Goal: Task Accomplishment & Management: Use online tool/utility

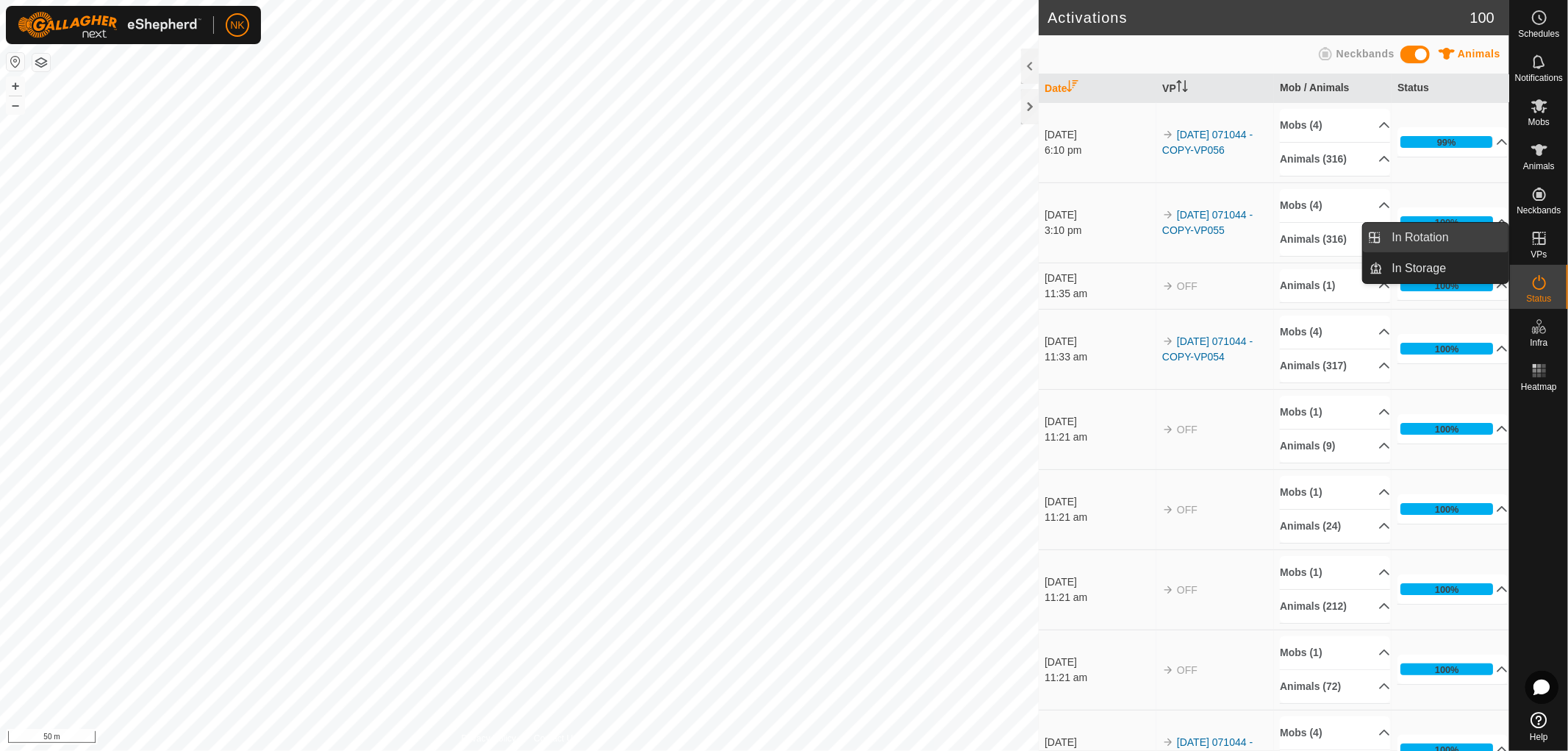
click at [1442, 236] on link "In Rotation" at bounding box center [1447, 238] width 126 height 29
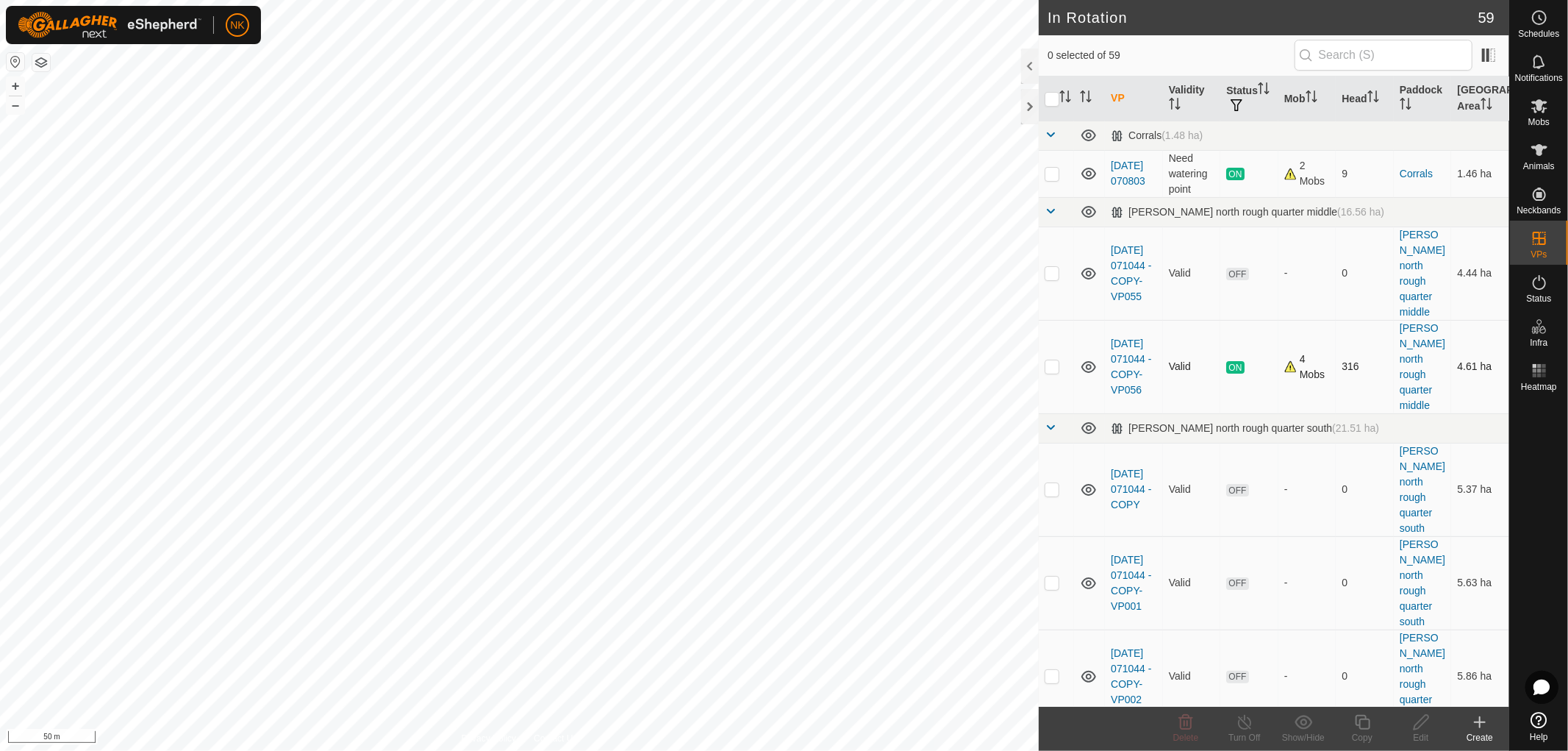
click at [1053, 349] on td at bounding box center [1056, 367] width 36 height 94
checkbox input "true"
click at [1359, 724] on icon at bounding box center [1362, 722] width 15 height 15
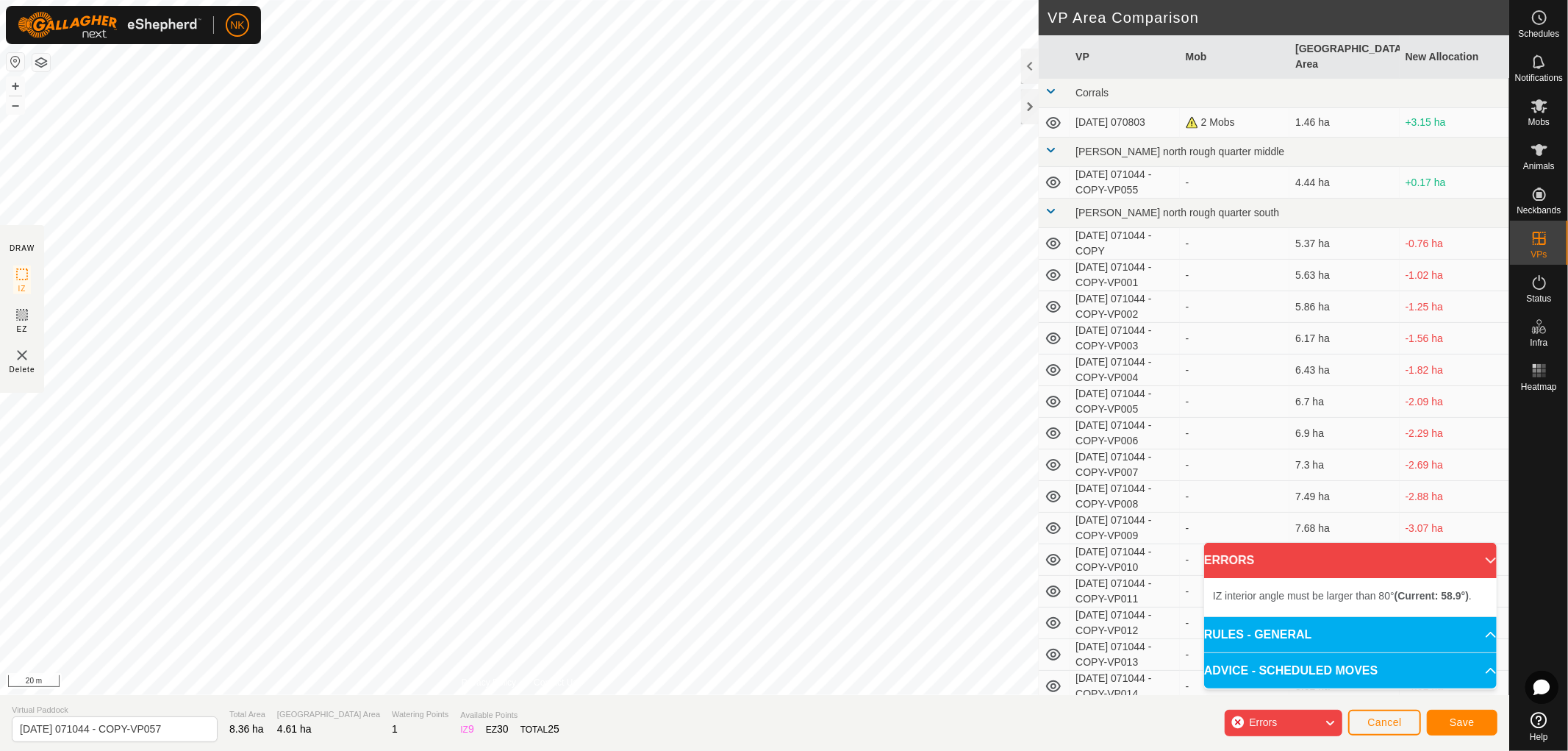
click at [759, 151] on div "IZ interior angle must be larger than 80° (Current: 58.9°) . + – ⇧ i 20 m" at bounding box center [519, 347] width 1039 height 694
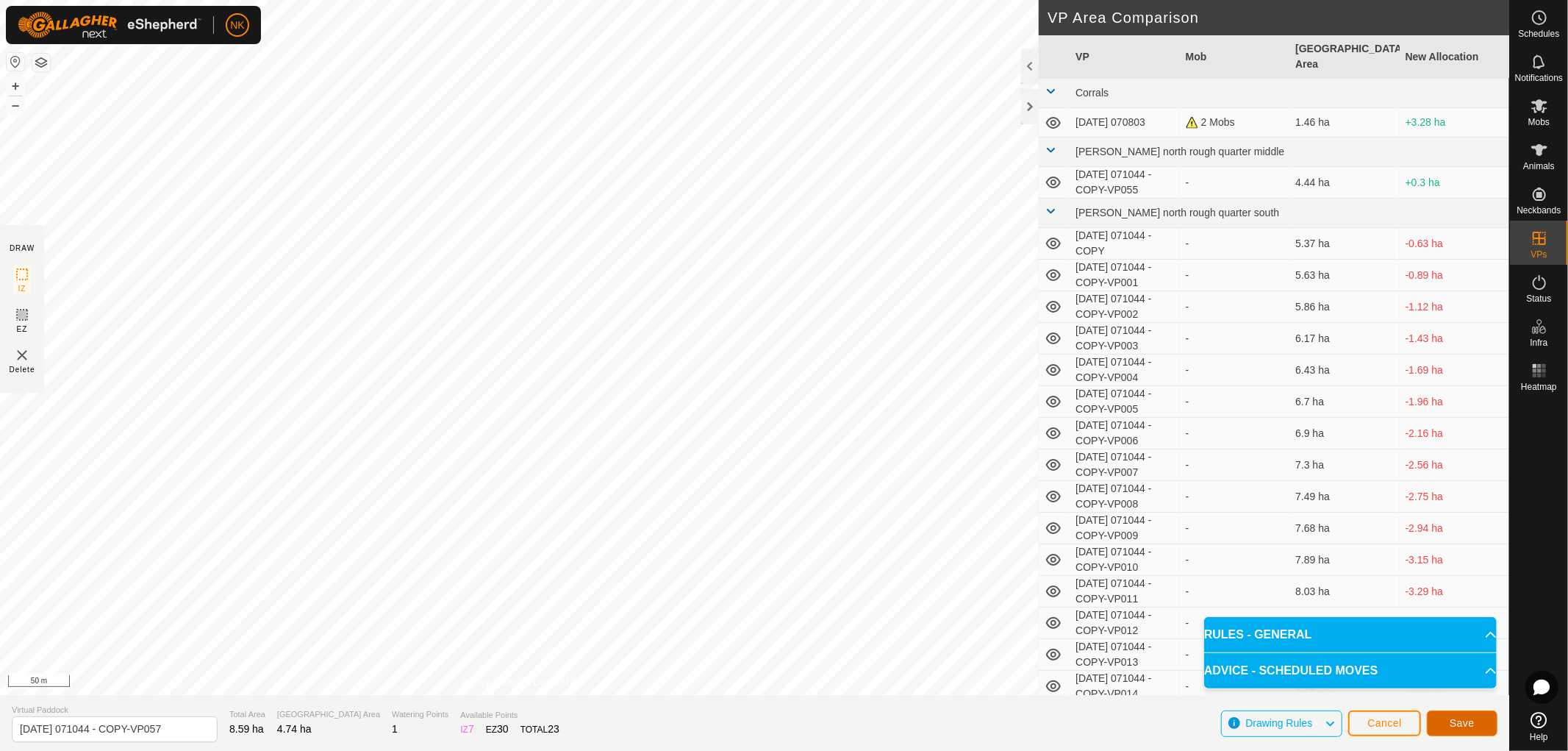
click at [1452, 719] on span "Save" at bounding box center [1462, 723] width 25 height 12
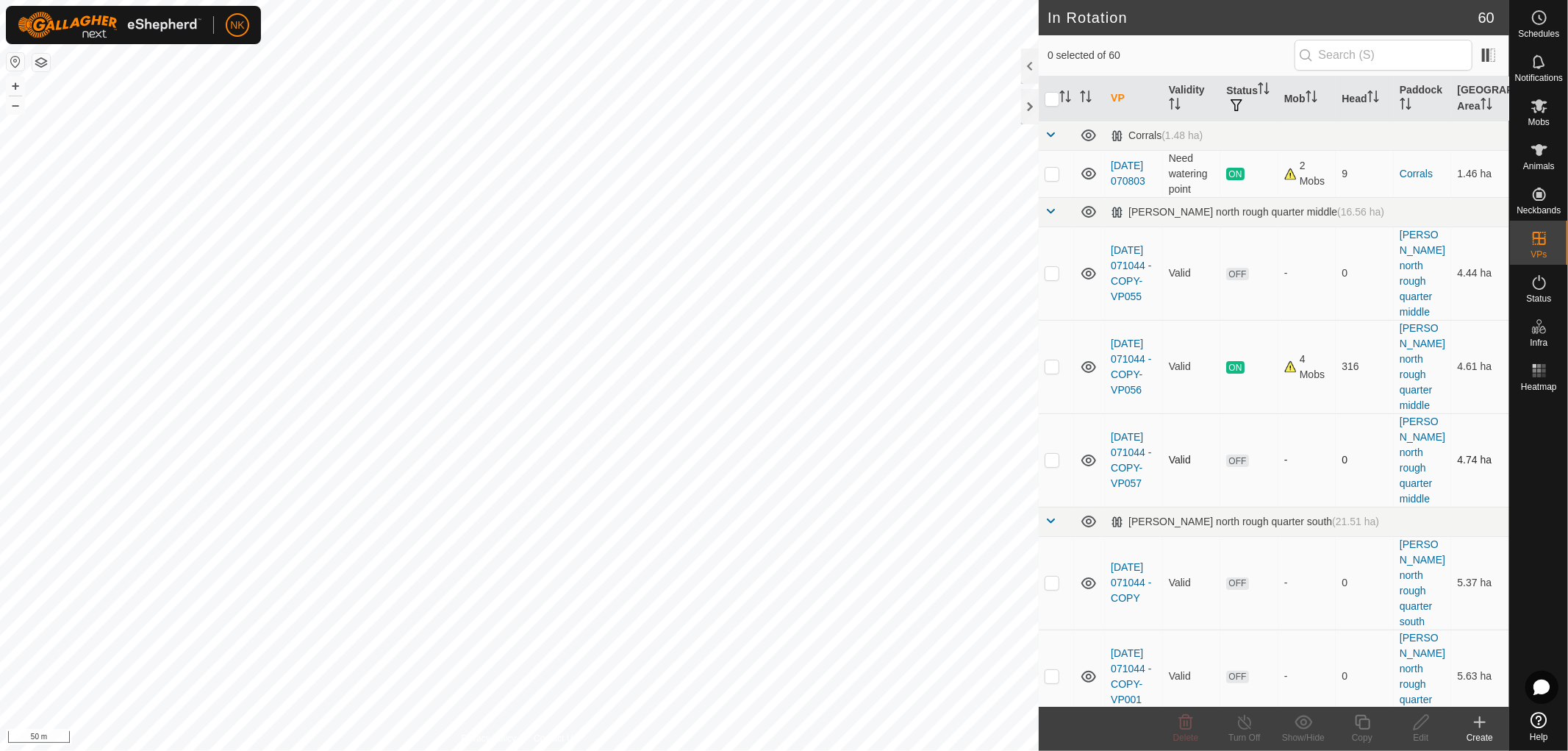
click at [1052, 454] on p-checkbox at bounding box center [1052, 459] width 15 height 12
checkbox input "true"
click at [1365, 724] on icon at bounding box center [1362, 722] width 19 height 18
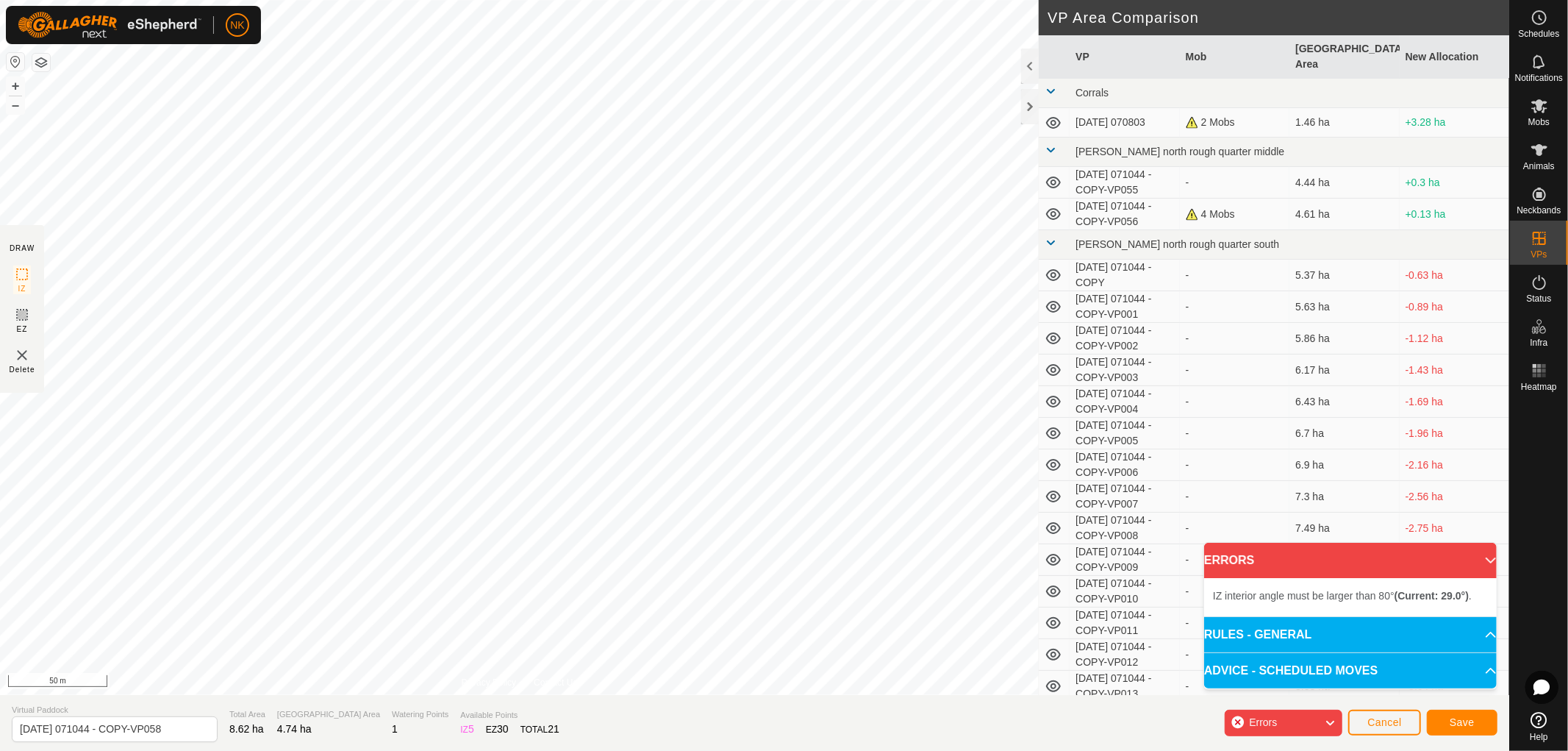
click at [752, 230] on div "IZ interior angle must be larger than 80° (Current: 29.0°) . + – ⇧ i 50 m" at bounding box center [519, 347] width 1039 height 694
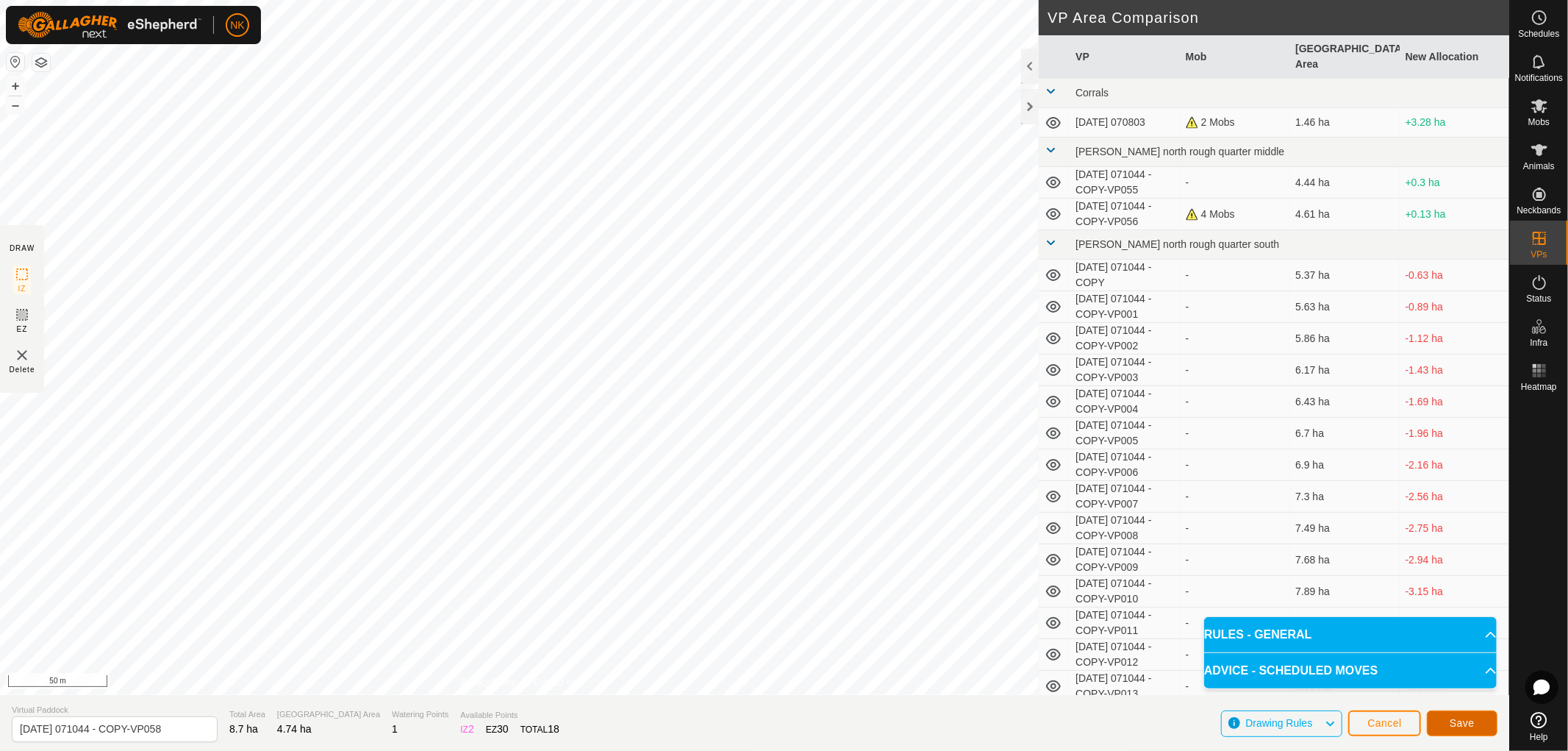
click at [1453, 724] on span "Save" at bounding box center [1462, 723] width 25 height 12
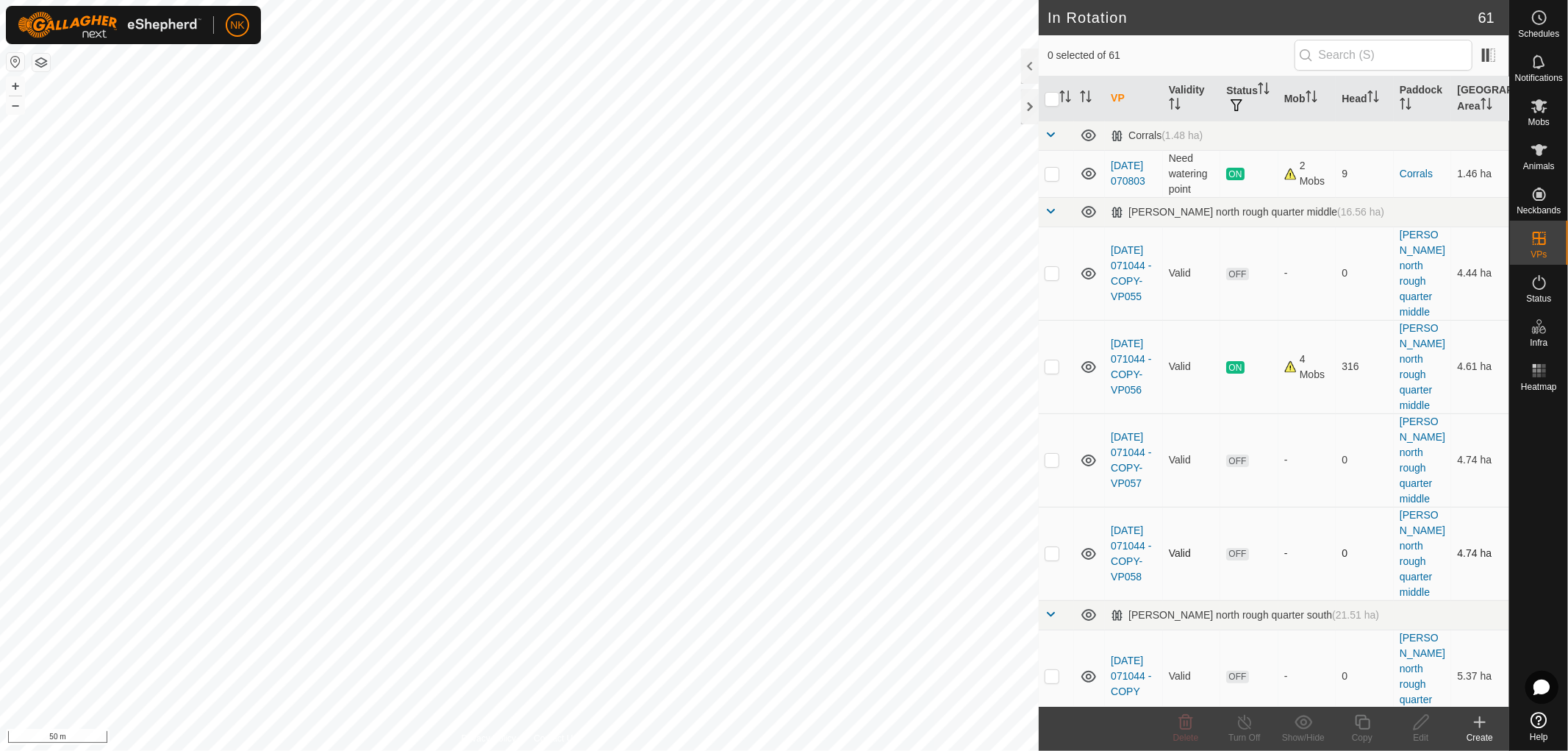
click at [1046, 547] on p-checkbox at bounding box center [1052, 553] width 15 height 12
checkbox input "true"
click at [1365, 726] on icon at bounding box center [1362, 722] width 19 height 18
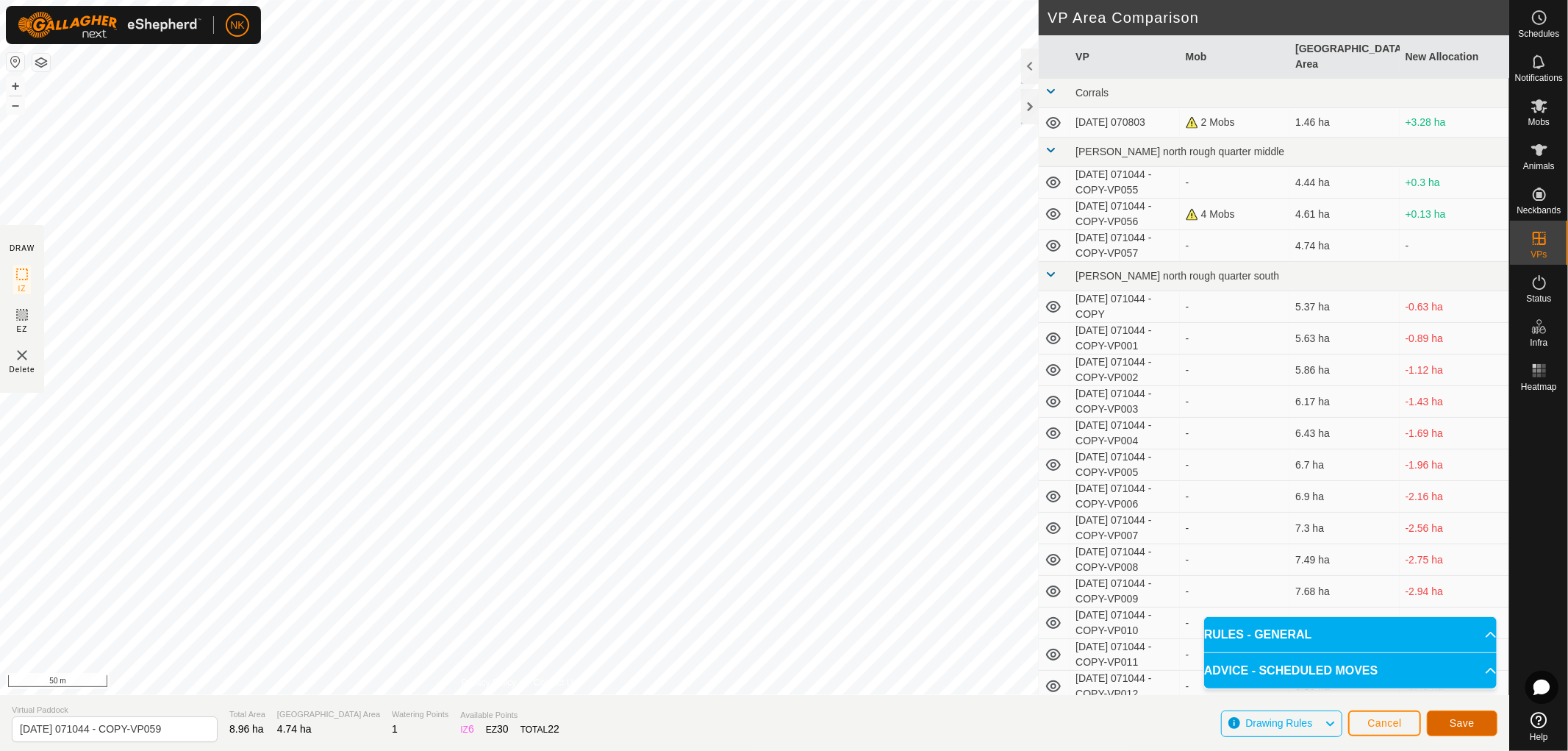
click at [1467, 713] on button "Save" at bounding box center [1461, 724] width 70 height 26
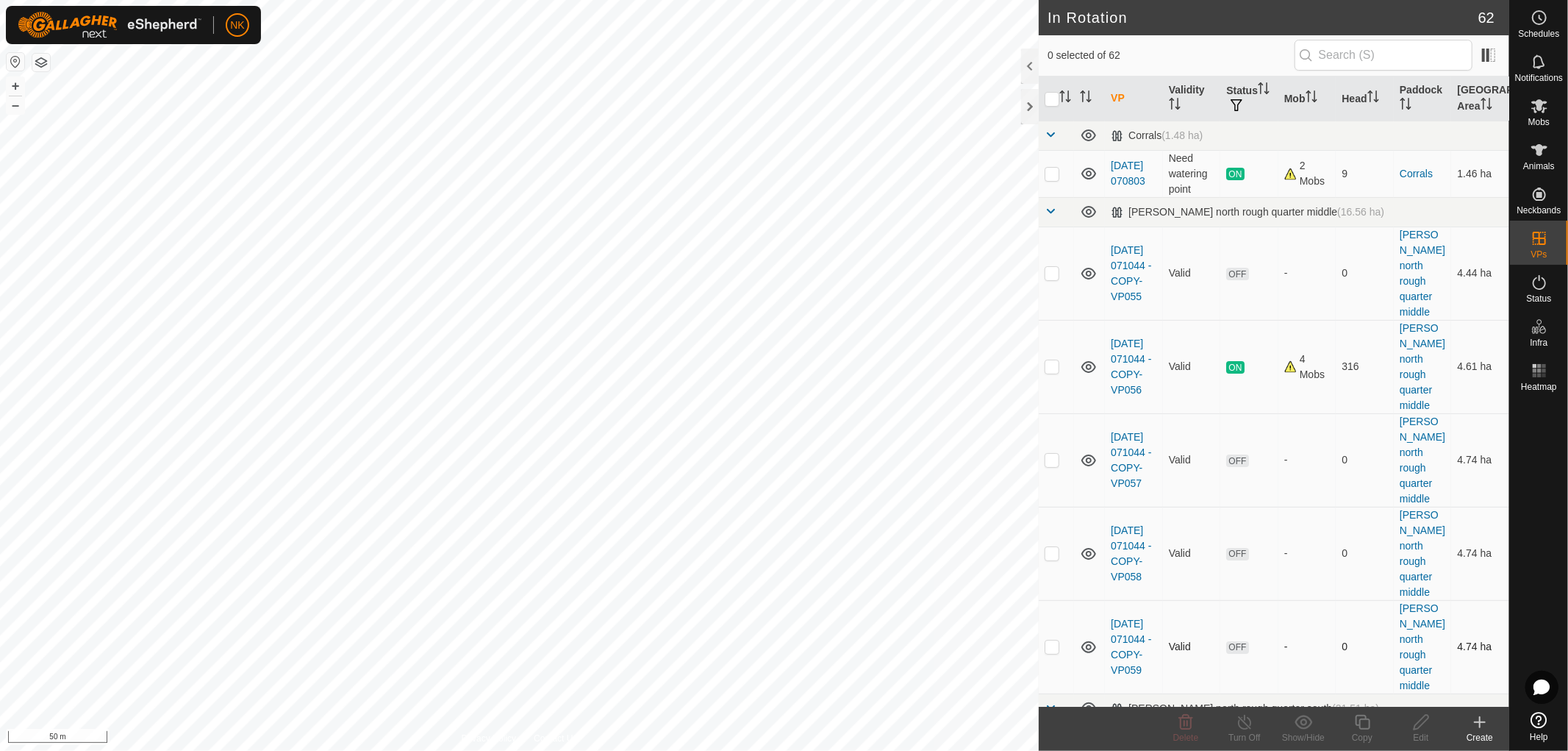
click at [1045, 640] on p-checkbox at bounding box center [1052, 646] width 15 height 12
checkbox input "true"
click at [1368, 732] on div "Copy" at bounding box center [1362, 737] width 59 height 13
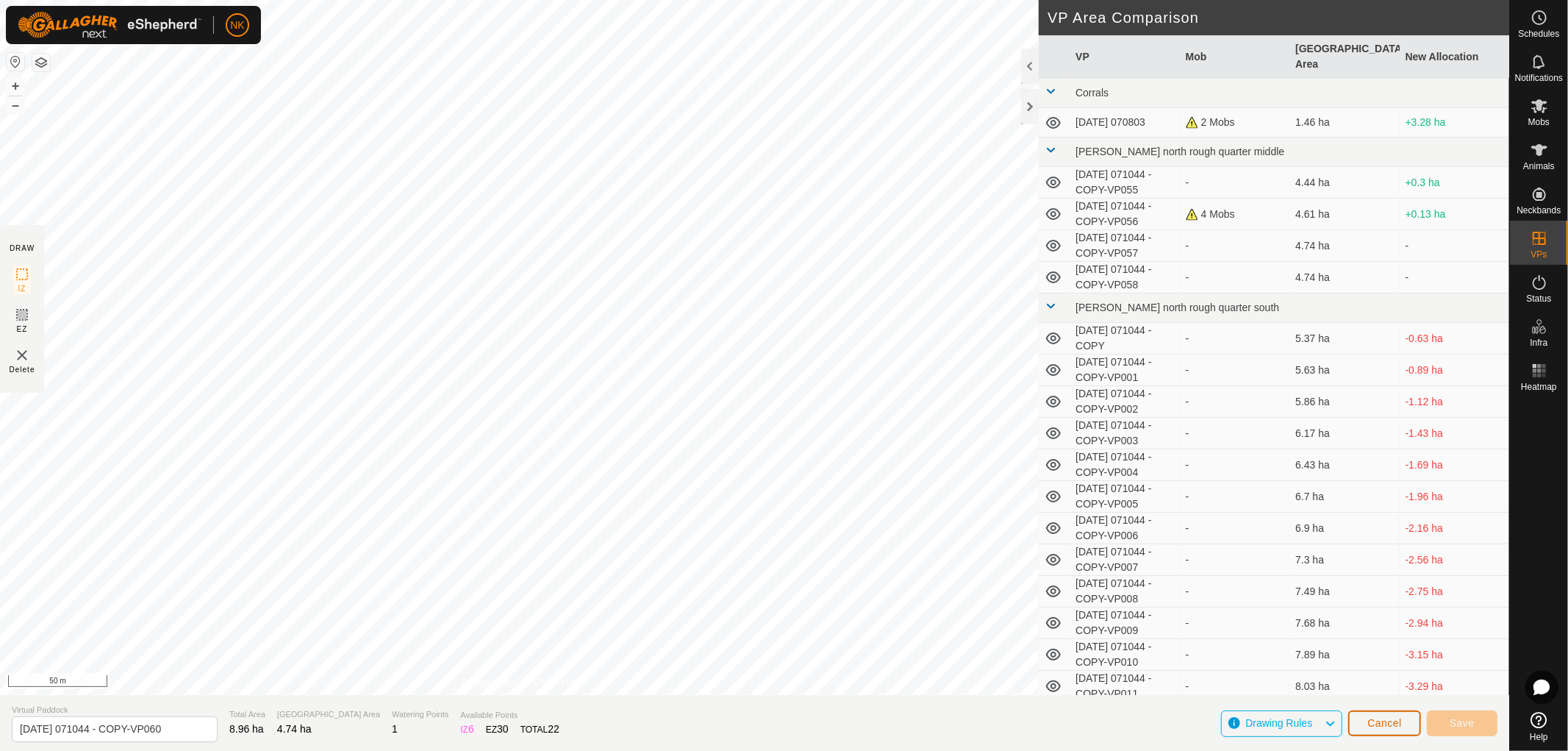
click at [1372, 732] on button "Cancel" at bounding box center [1385, 724] width 73 height 26
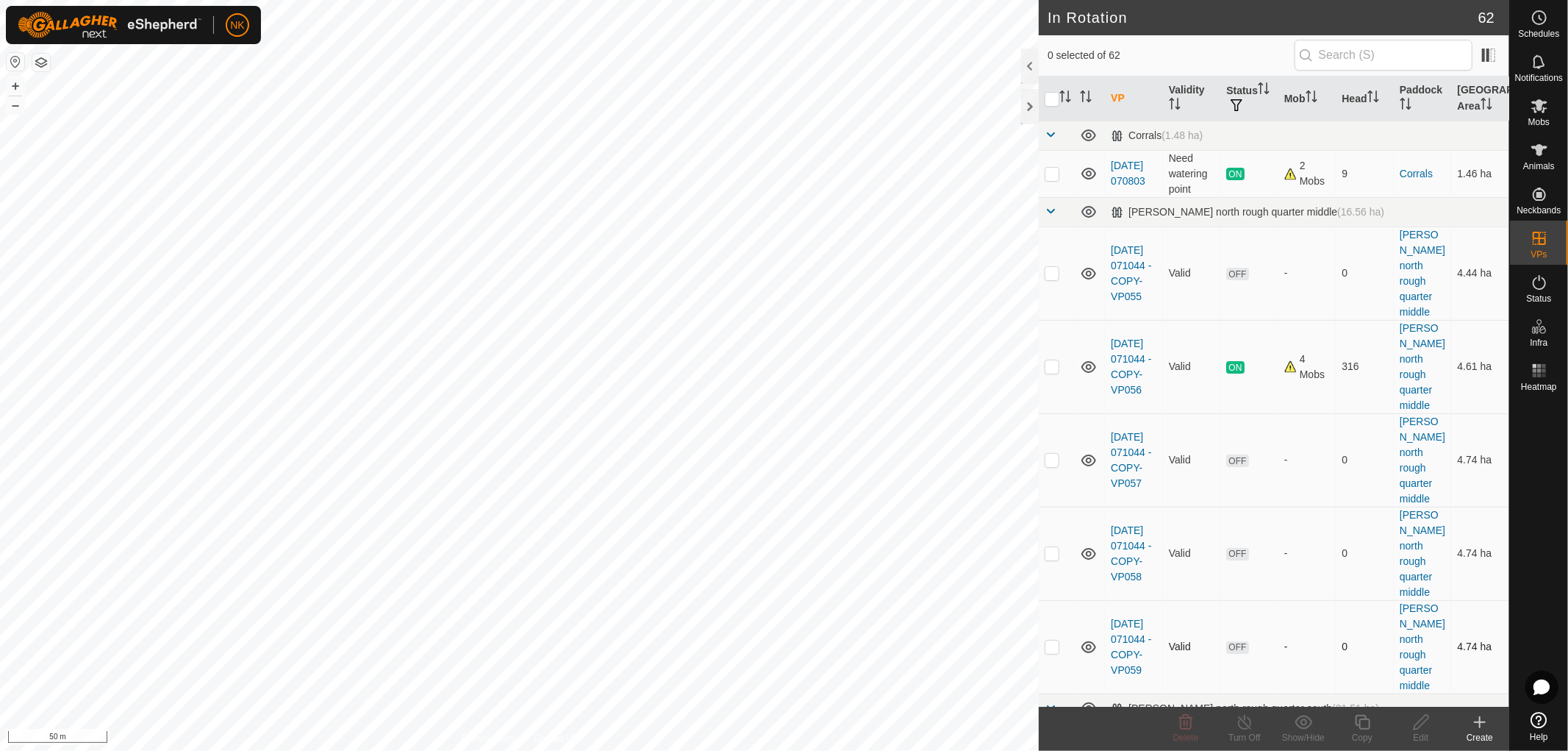
click at [1057, 640] on p-checkbox at bounding box center [1052, 646] width 15 height 12
checkbox input "true"
click at [1429, 729] on icon at bounding box center [1421, 722] width 19 height 18
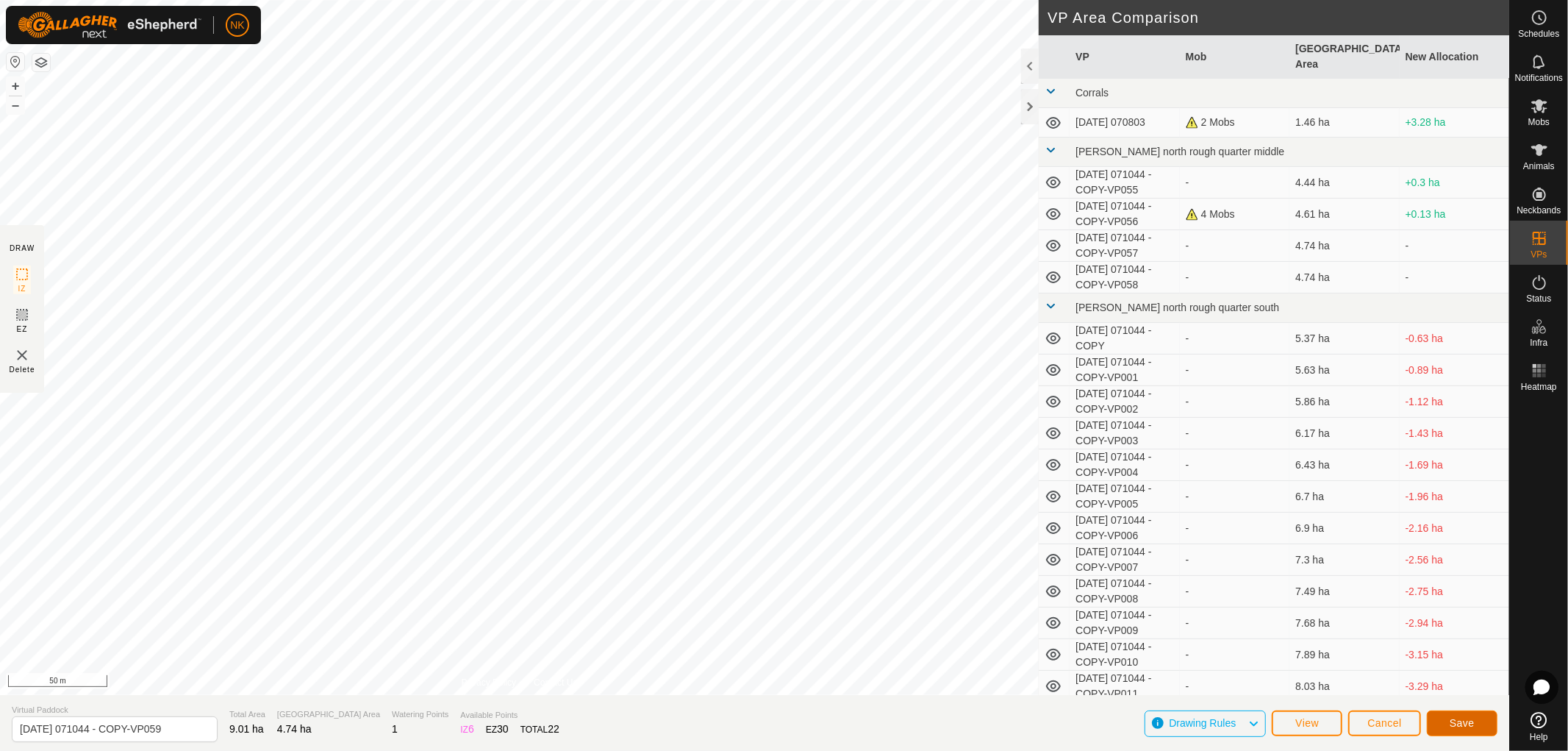
click at [1466, 719] on span "Save" at bounding box center [1462, 723] width 25 height 12
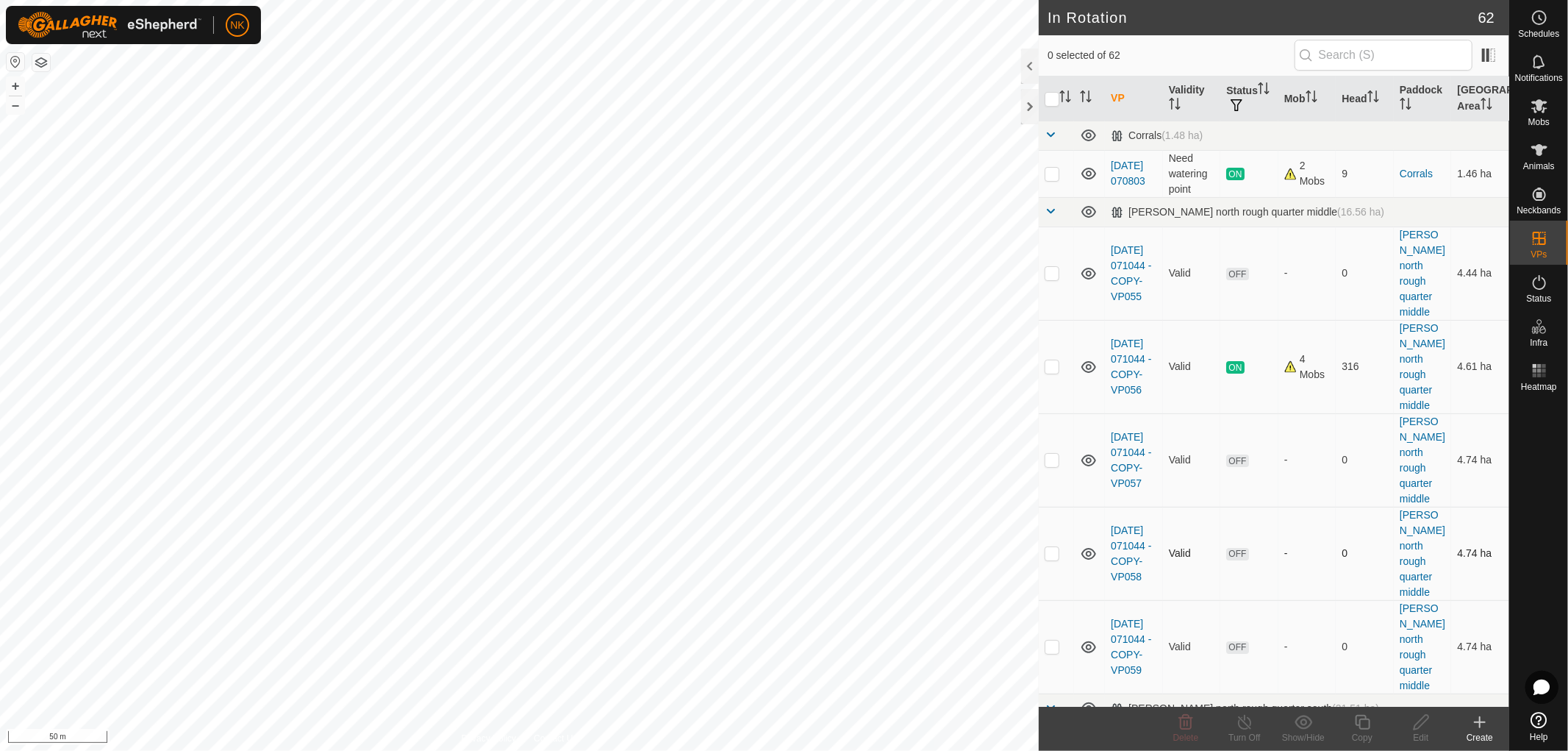
click at [1053, 547] on p-checkbox at bounding box center [1052, 553] width 15 height 12
checkbox input "true"
click at [1418, 720] on icon at bounding box center [1421, 722] width 19 height 18
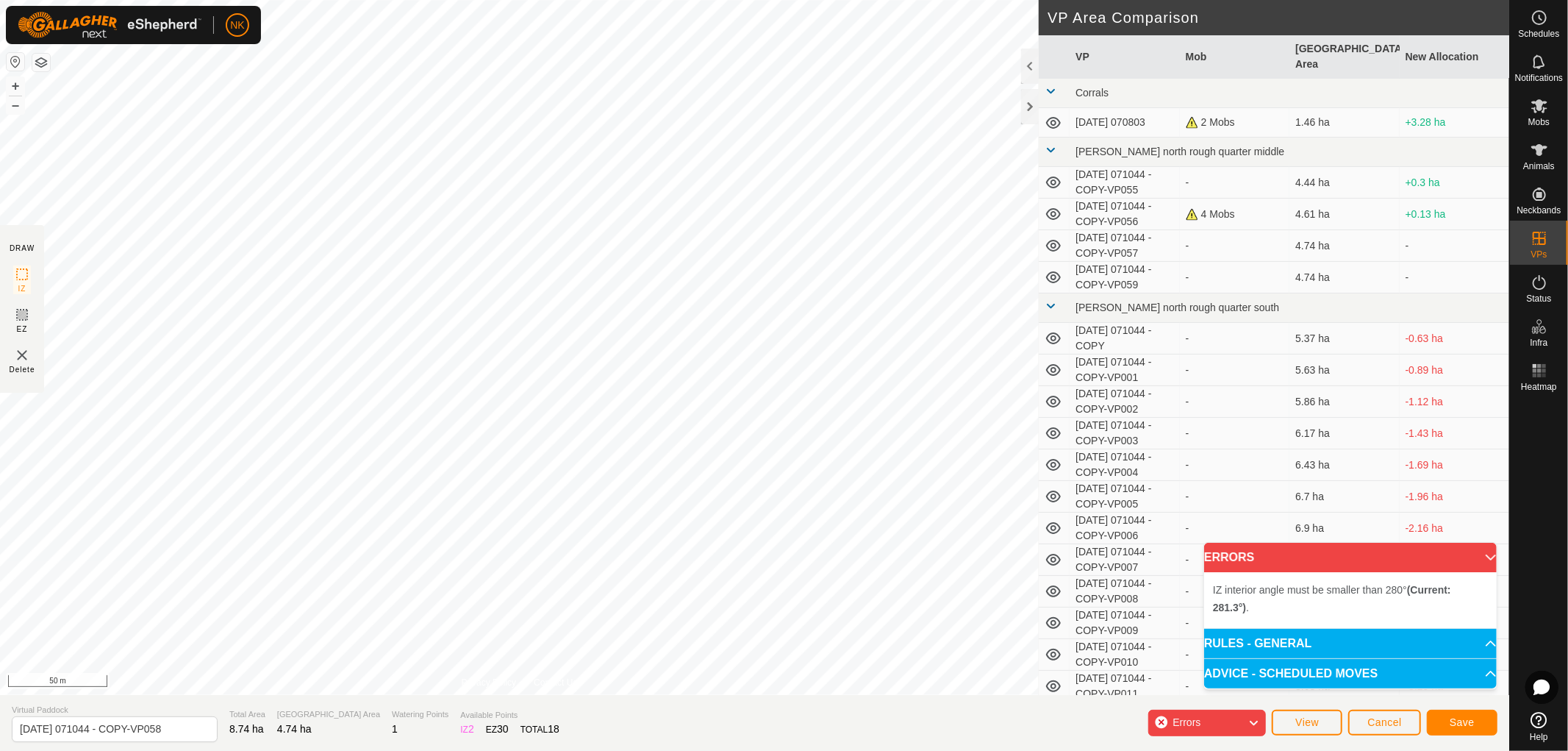
click at [787, 432] on div "IZ interior angle must be smaller than 280° (Current: 281.3°) . + – ⇧ i 50 m" at bounding box center [519, 347] width 1039 height 694
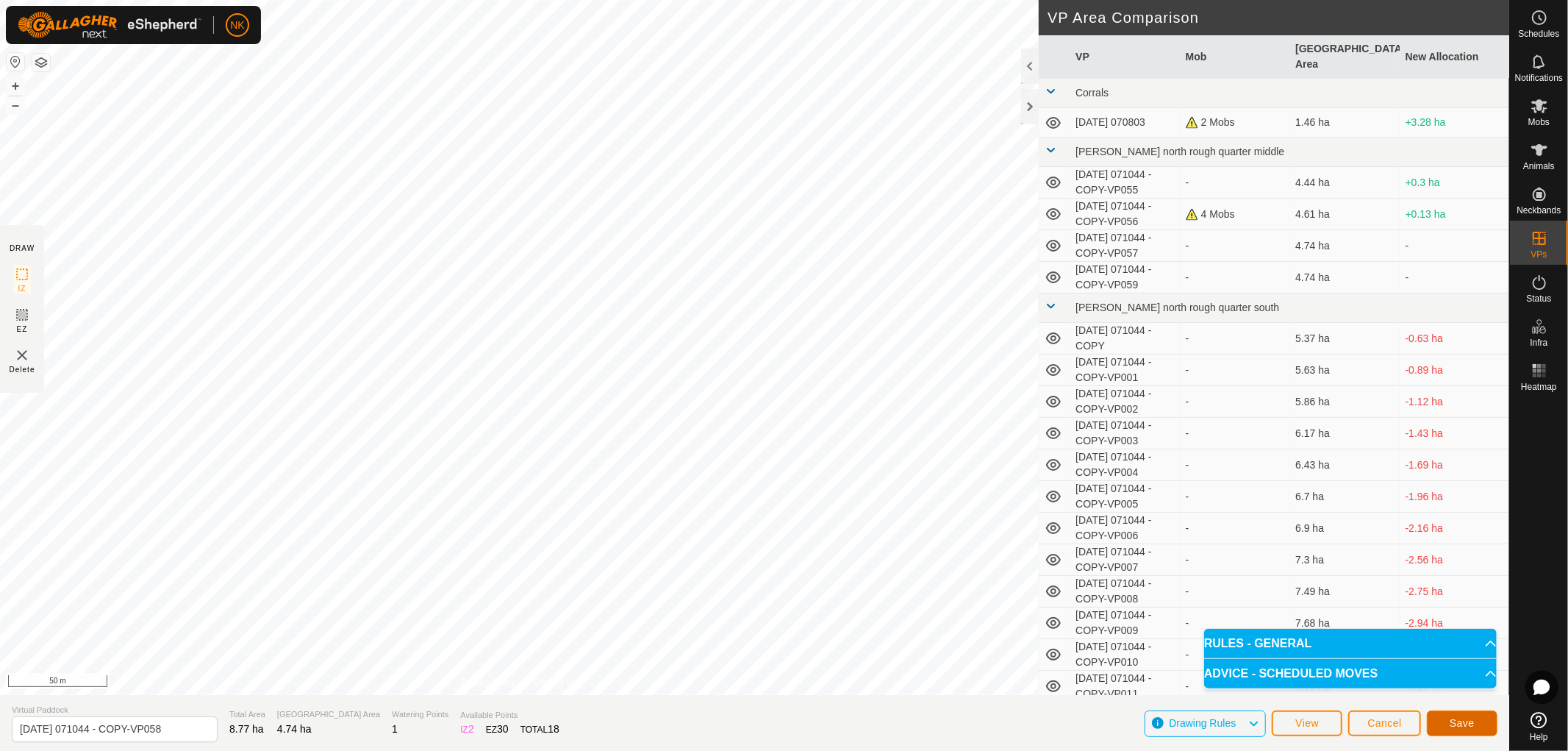
click at [1466, 719] on span "Save" at bounding box center [1462, 723] width 25 height 12
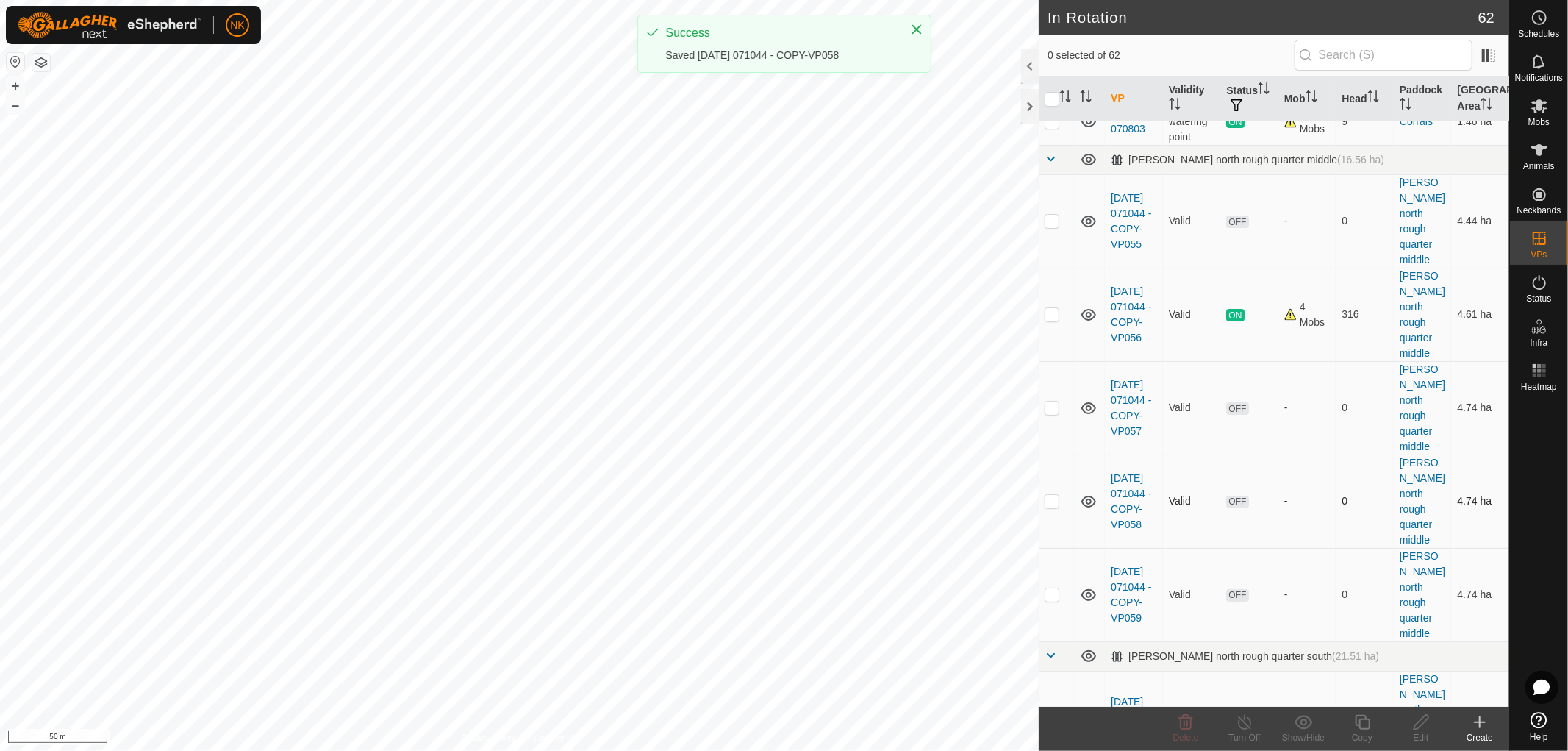
scroll to position [82, 0]
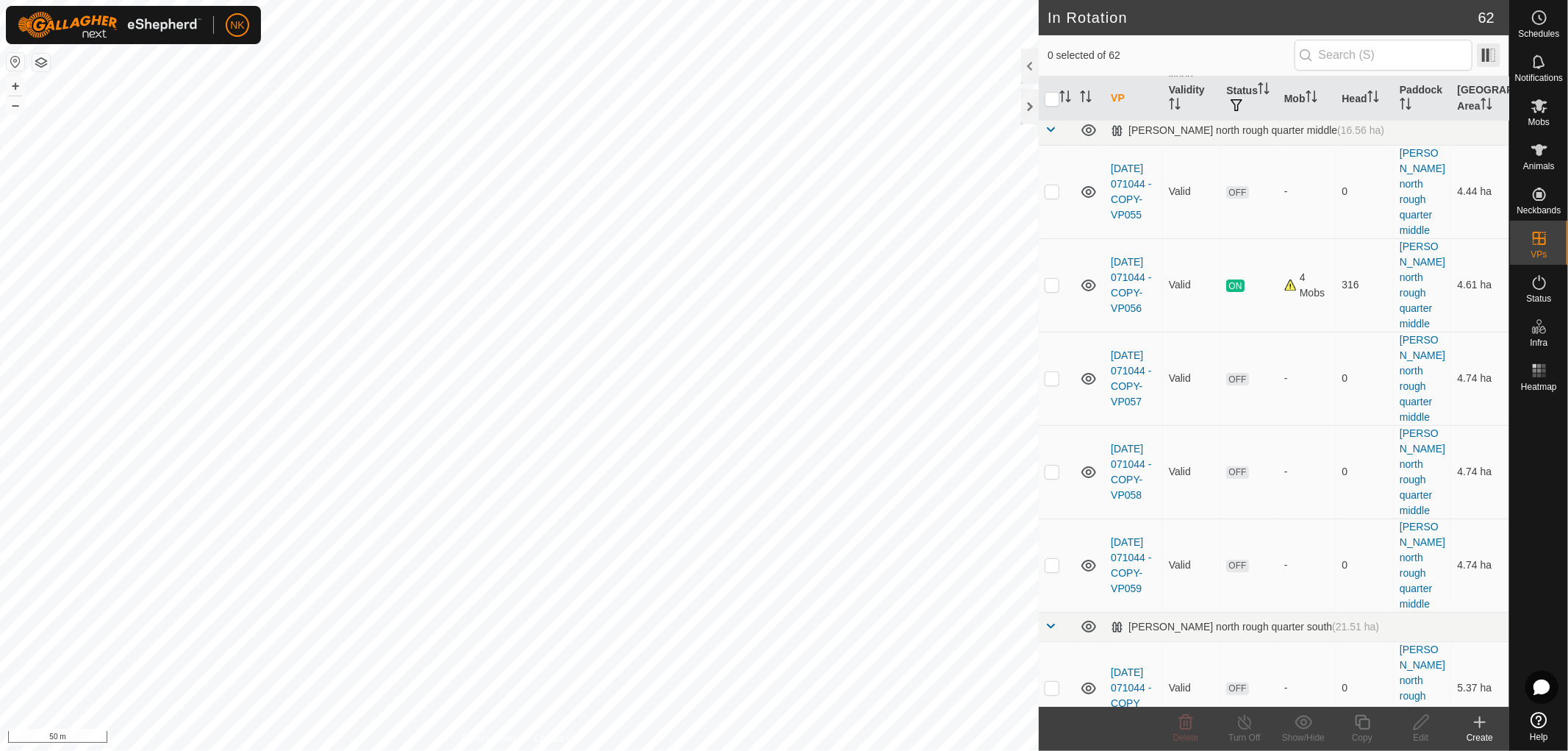
drag, startPoint x: 1469, startPoint y: 107, endPoint x: 1482, endPoint y: 55, distance: 53.6
click at [1482, 55] on span at bounding box center [1488, 55] width 23 height 23
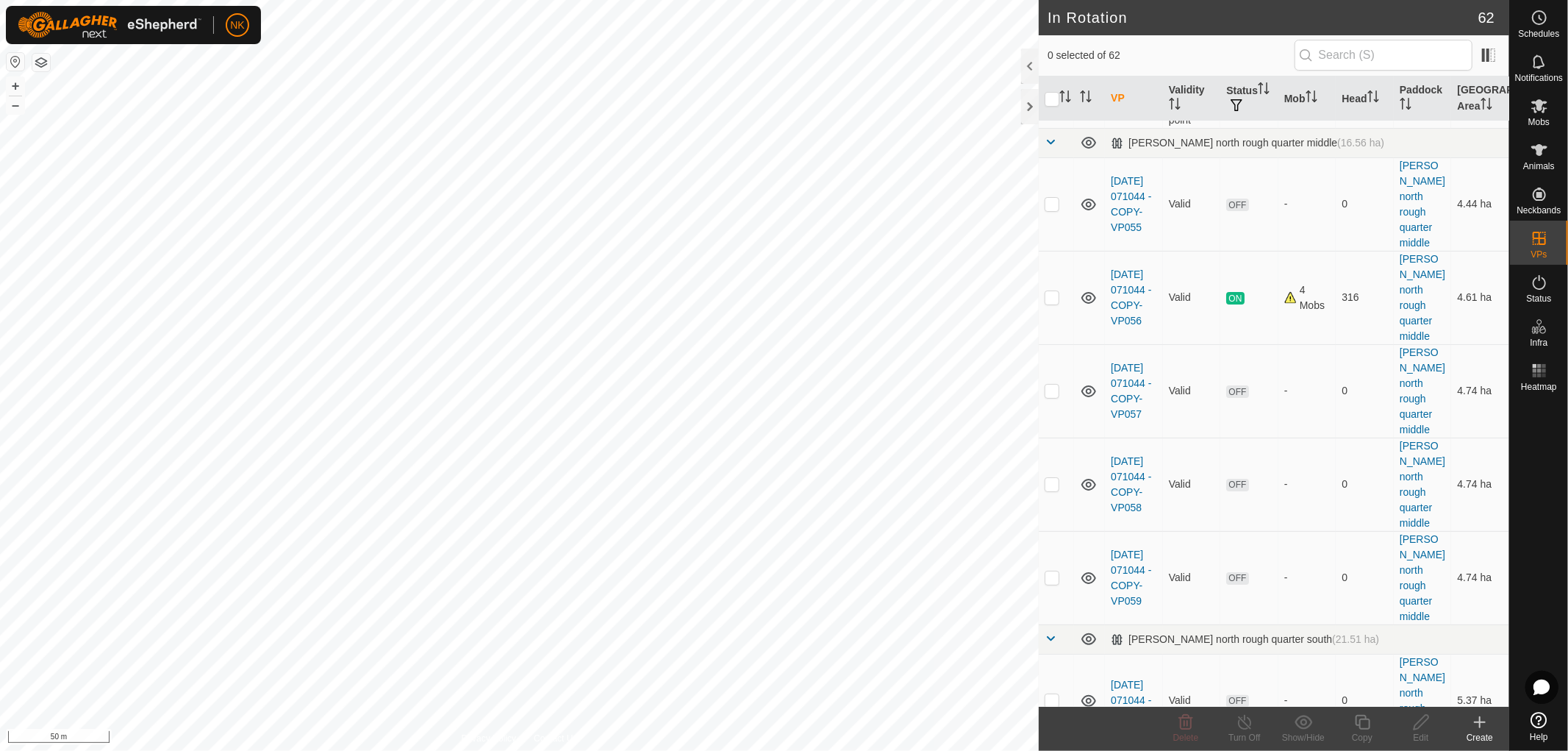
scroll to position [0, 0]
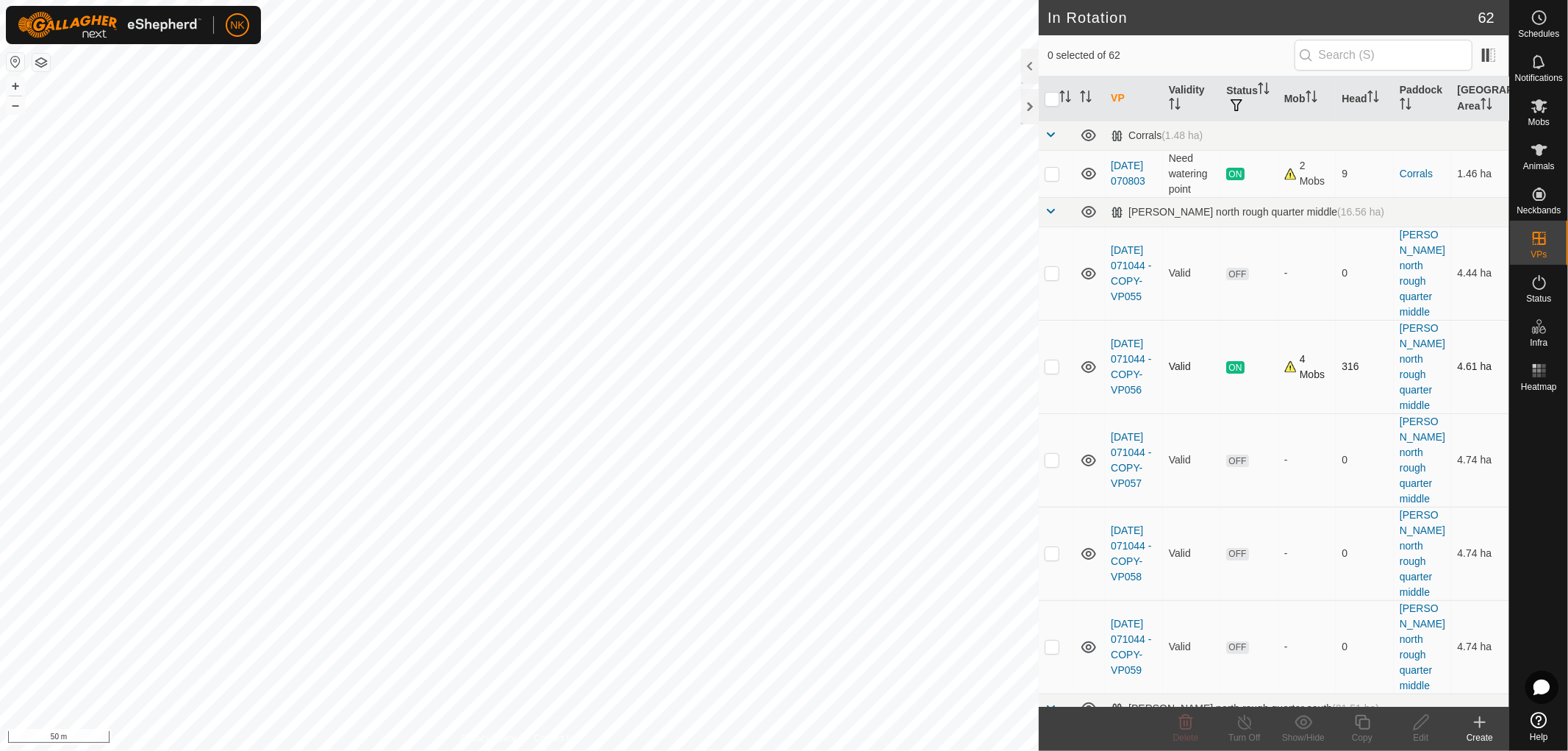
click at [1054, 350] on td at bounding box center [1056, 367] width 36 height 94
checkbox input "false"
click at [1049, 454] on p-checkbox at bounding box center [1052, 459] width 15 height 12
checkbox input "true"
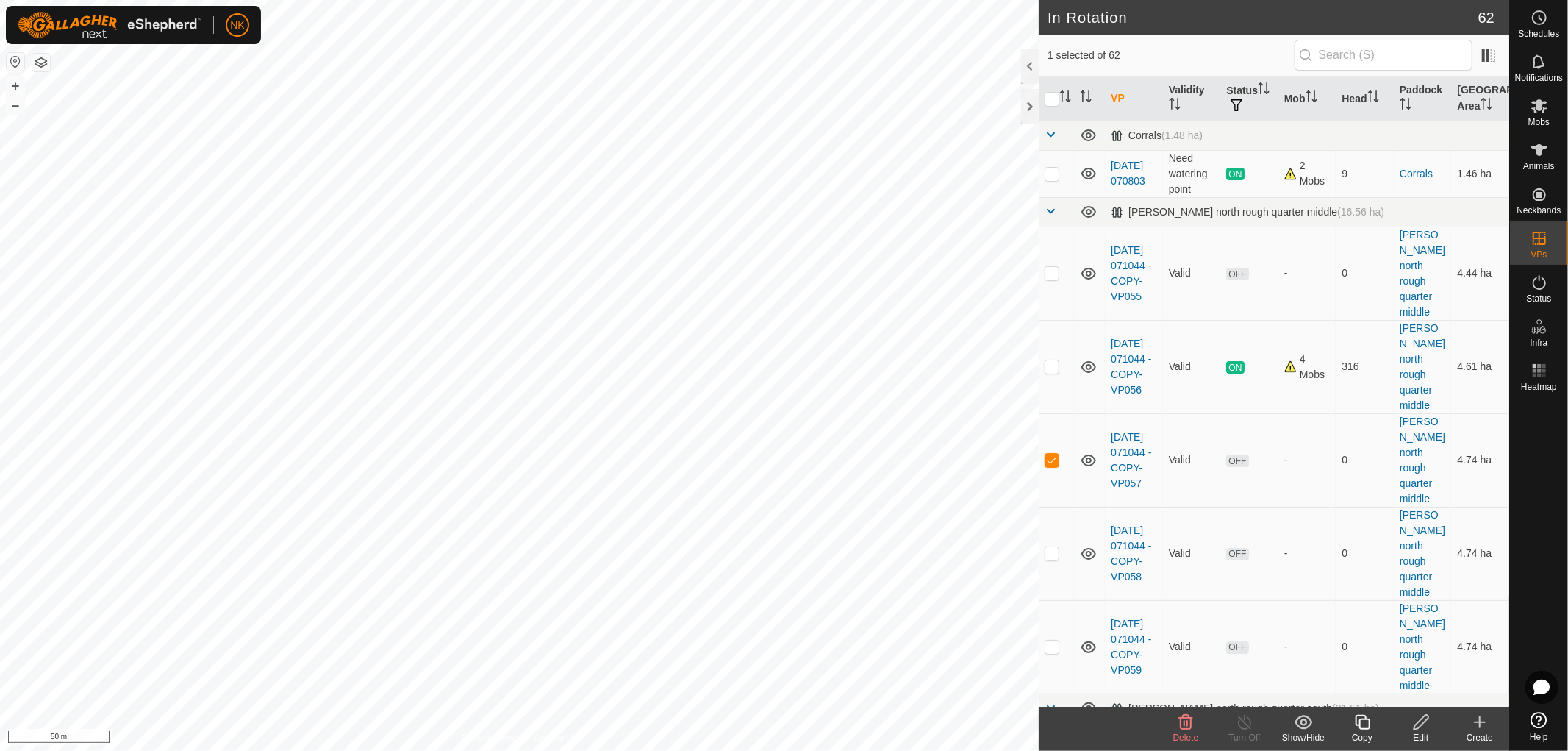
click at [1418, 726] on icon at bounding box center [1421, 722] width 19 height 18
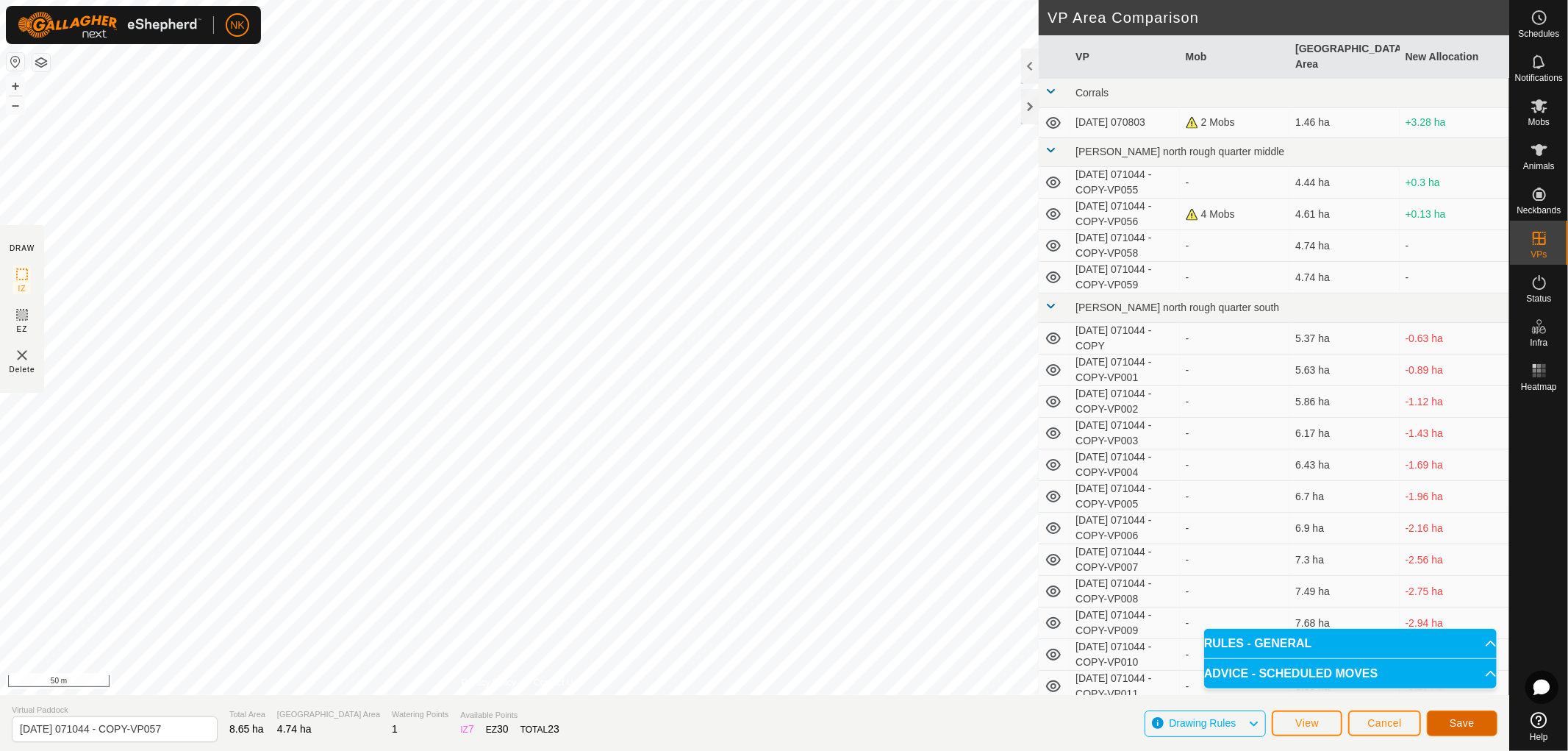
click at [1449, 723] on button "Save" at bounding box center [1461, 724] width 70 height 26
